Goal: Entertainment & Leisure: Consume media (video, audio)

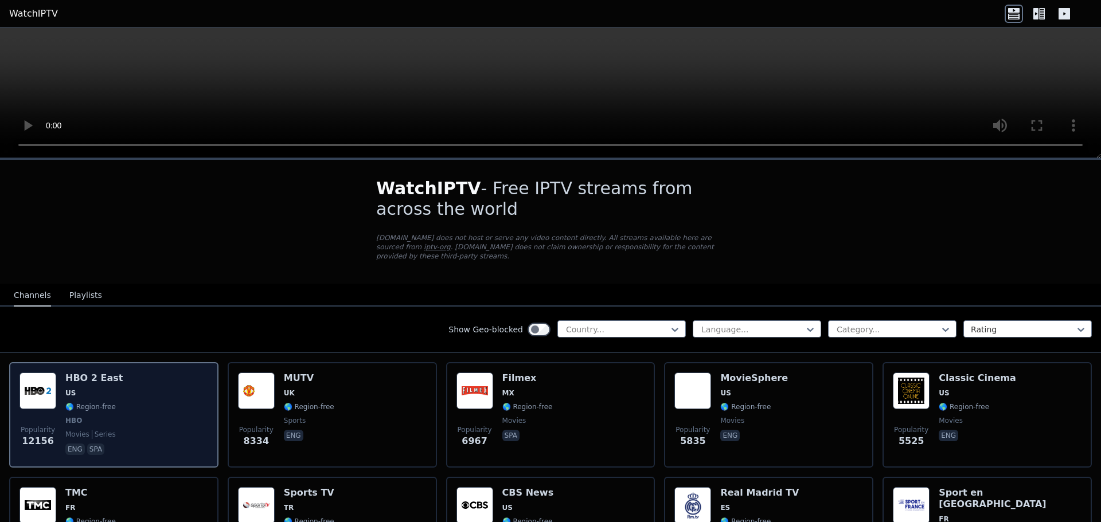
click at [43, 382] on img at bounding box center [37, 391] width 37 height 37
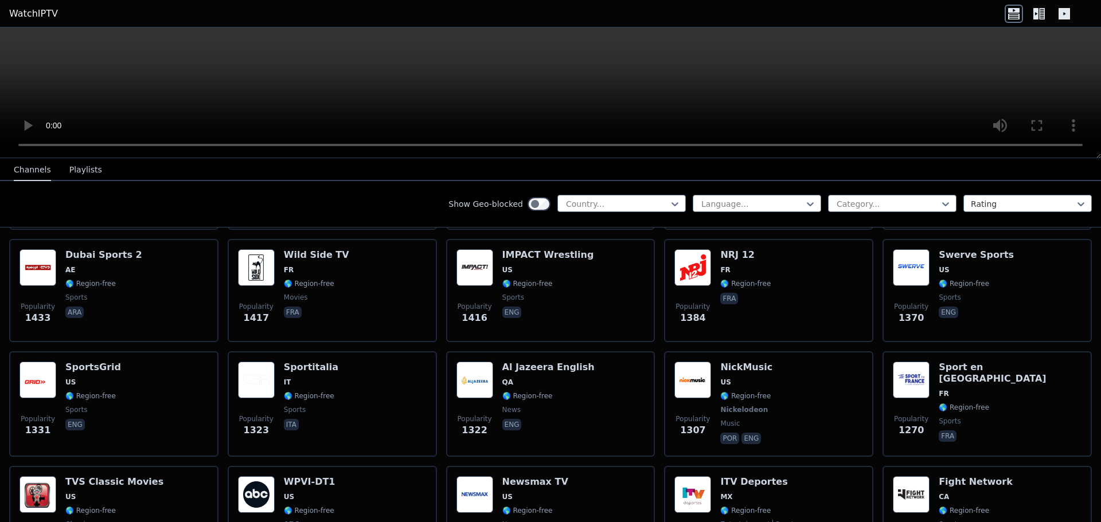
scroll to position [1261, 0]
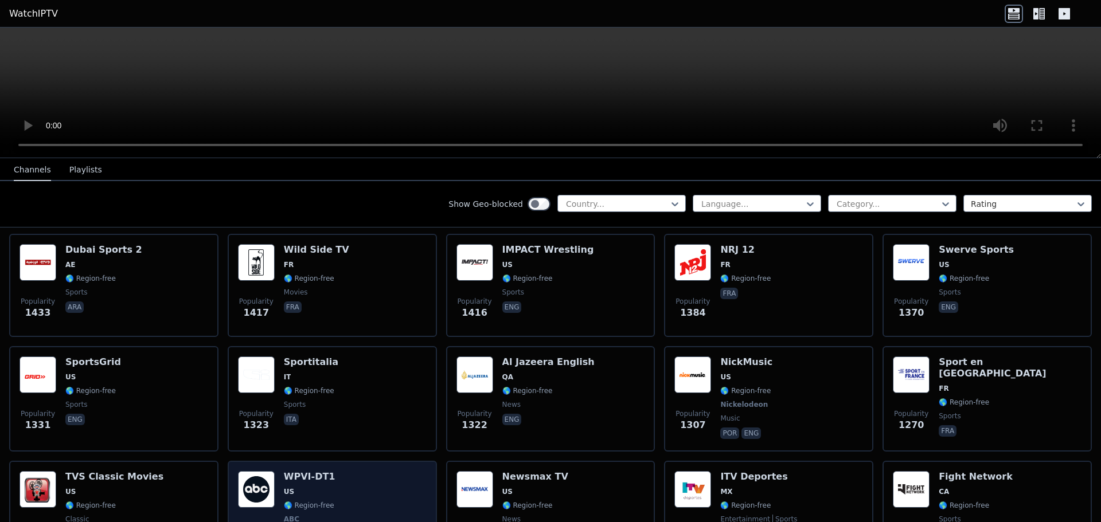
click at [346, 490] on div "Popularity 1225 WPVI-DT1 US 🌎 Region-free ABC news eng" at bounding box center [332, 513] width 189 height 85
